Goal: Task Accomplishment & Management: Manage account settings

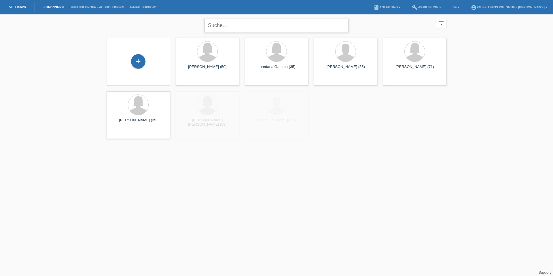
click at [257, 29] on input "text" at bounding box center [277, 26] width 144 height 14
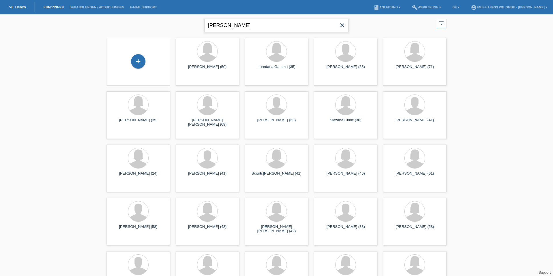
type input "greta"
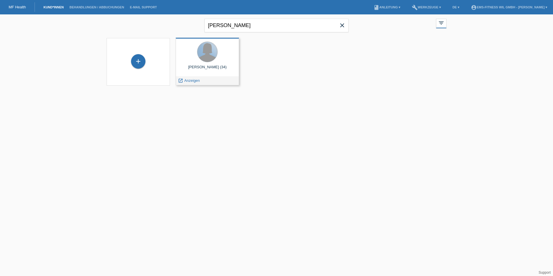
click at [204, 60] on div at bounding box center [207, 52] width 20 height 20
click at [206, 70] on div "Greta Fuchs (34)" at bounding box center [207, 69] width 54 height 9
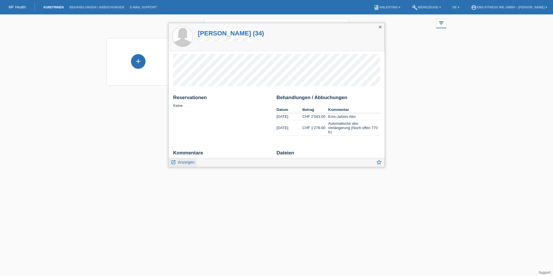
click at [185, 161] on span "Anzeigen" at bounding box center [186, 162] width 17 height 5
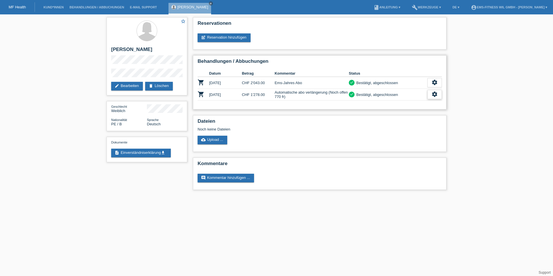
click at [438, 94] on div "settings" at bounding box center [435, 94] width 14 height 9
click at [377, 130] on span "Stornierung hinzufügen..." at bounding box center [394, 129] width 44 height 7
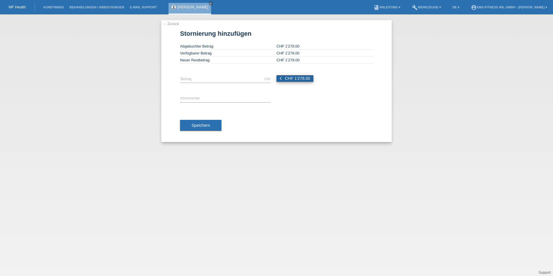
click at [301, 78] on span "CHF 1'278.00" at bounding box center [297, 78] width 25 height 5
type input "1278.00"
click at [226, 92] on div "error Kommentar" at bounding box center [225, 99] width 91 height 20
click at [218, 96] on input "text" at bounding box center [225, 98] width 91 height 7
type input "Stornieren"
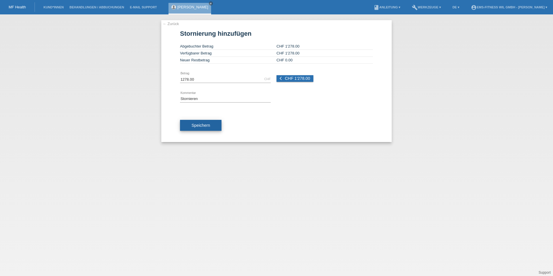
click at [217, 123] on button "Speichern" at bounding box center [200, 125] width 41 height 11
